Goal: Information Seeking & Learning: Learn about a topic

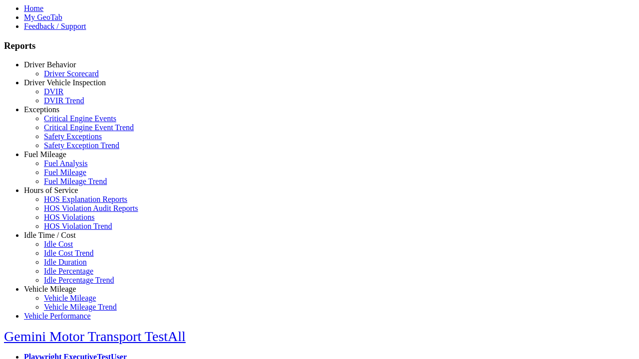
click at [57, 159] on link "Fuel Mileage" at bounding box center [45, 154] width 42 height 8
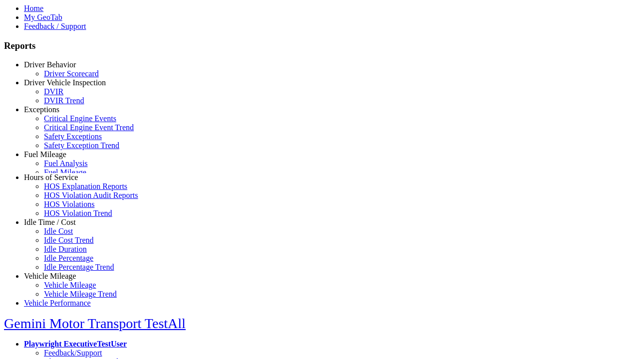
click at [65, 168] on link "Fuel Analysis" at bounding box center [66, 163] width 44 height 8
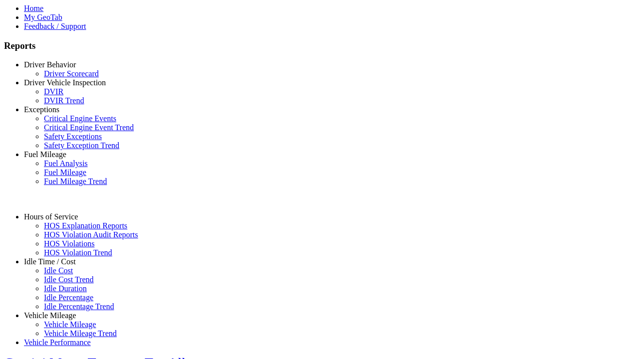
select select "**********"
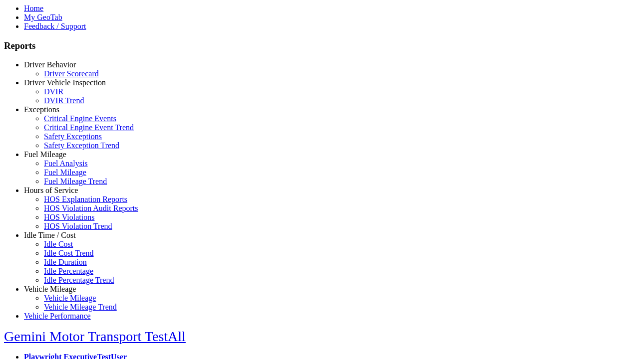
type input "**********"
